Goal: Navigation & Orientation: Find specific page/section

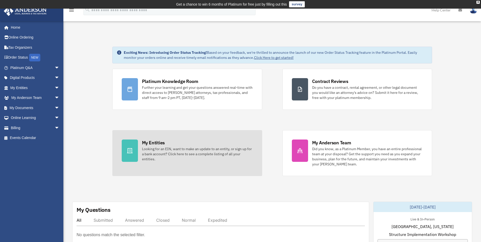
click at [161, 156] on div "Looking for an EIN, want to make an update to an entity, or sign up for a bank …" at bounding box center [197, 153] width 111 height 15
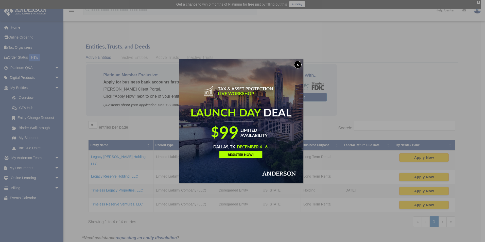
click at [295, 65] on button "x" at bounding box center [298, 65] width 8 height 8
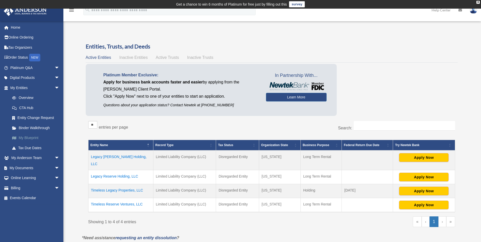
click at [35, 137] on link "My Blueprint" at bounding box center [37, 138] width 60 height 10
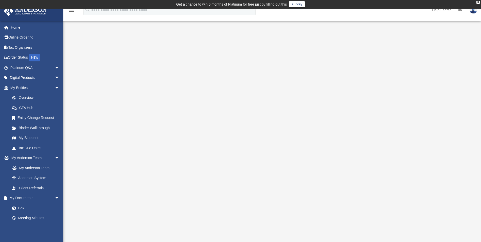
click at [448, 92] on div at bounding box center [272, 145] width 376 height 203
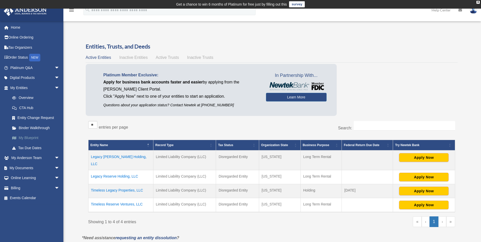
click at [26, 139] on link "My Blueprint" at bounding box center [37, 138] width 60 height 10
